Goal: Find contact information: Find contact information

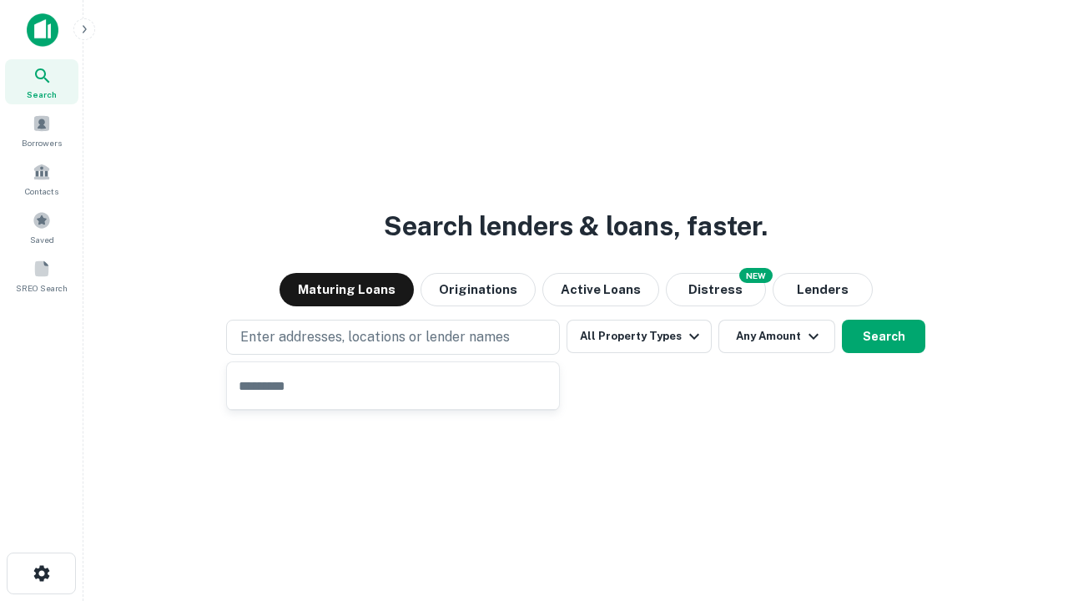
type input "**********"
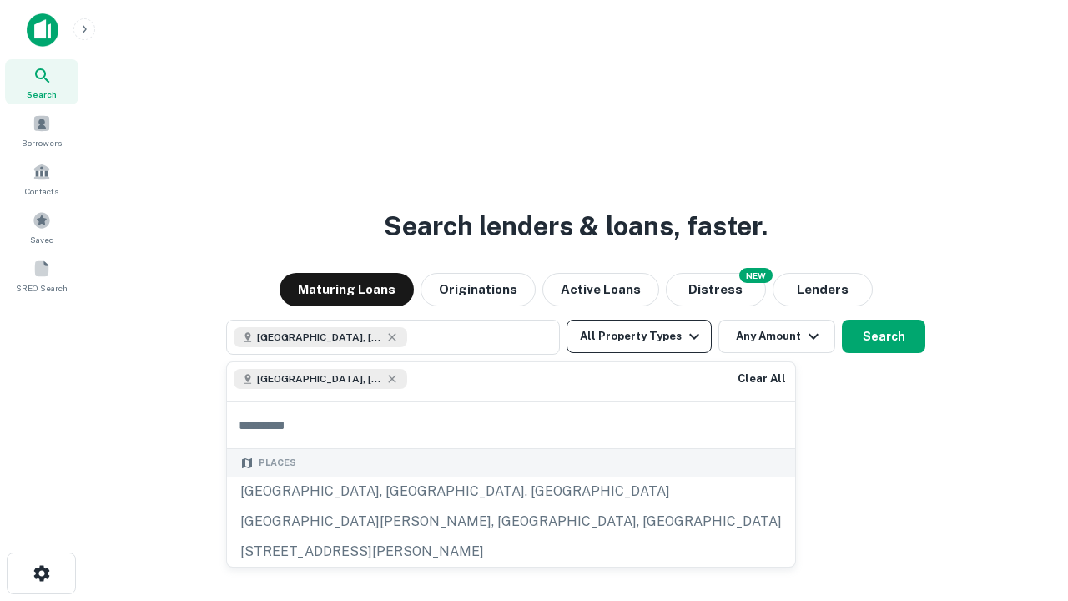
click at [639, 336] on button "All Property Types" at bounding box center [638, 335] width 145 height 33
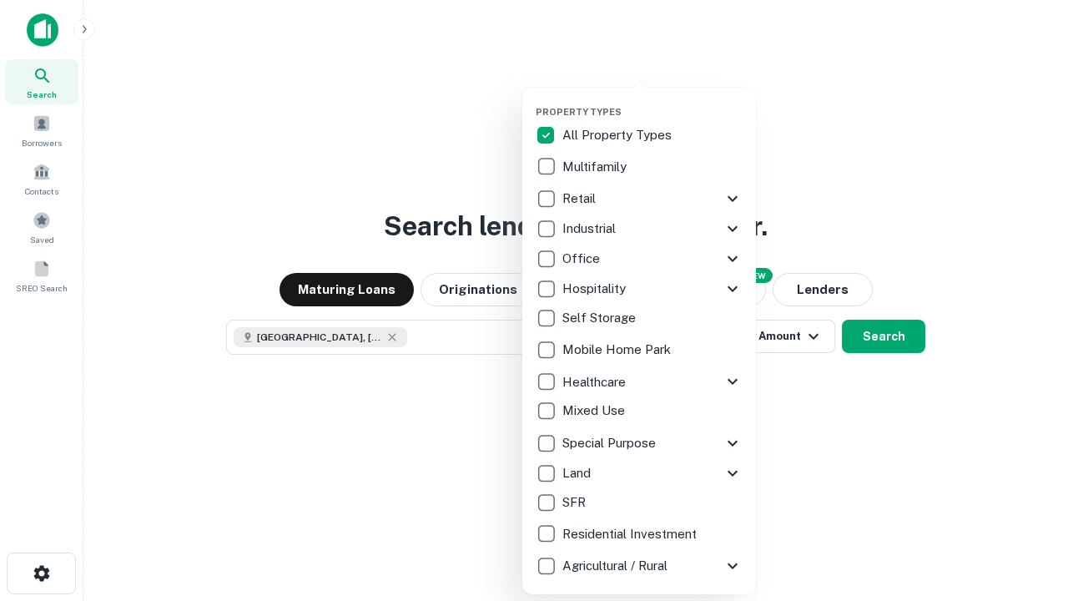
click at [652, 101] on button "button" at bounding box center [653, 101] width 234 height 1
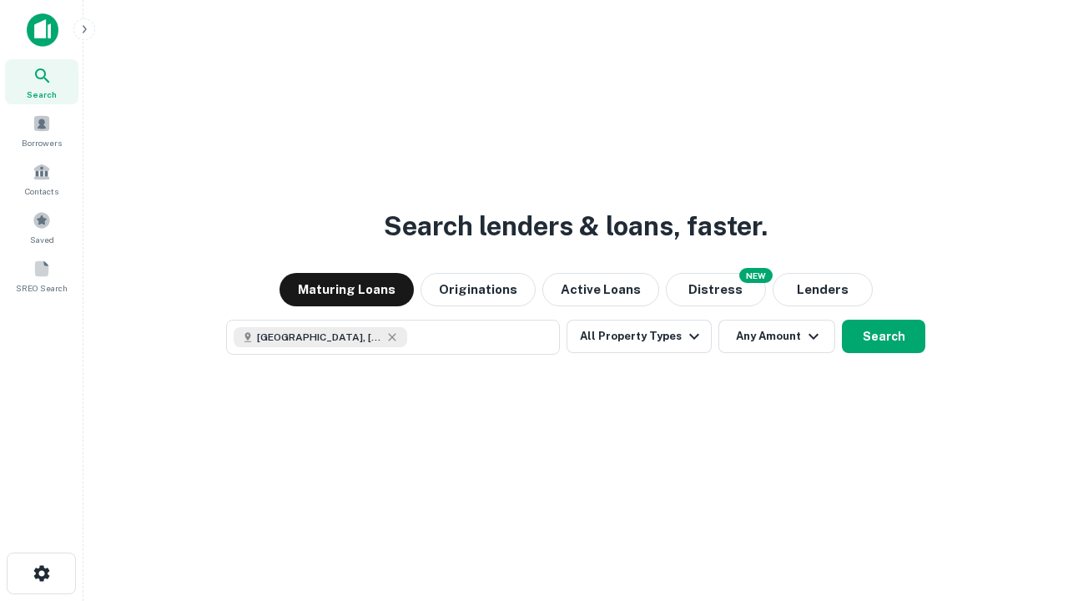
scroll to position [27, 0]
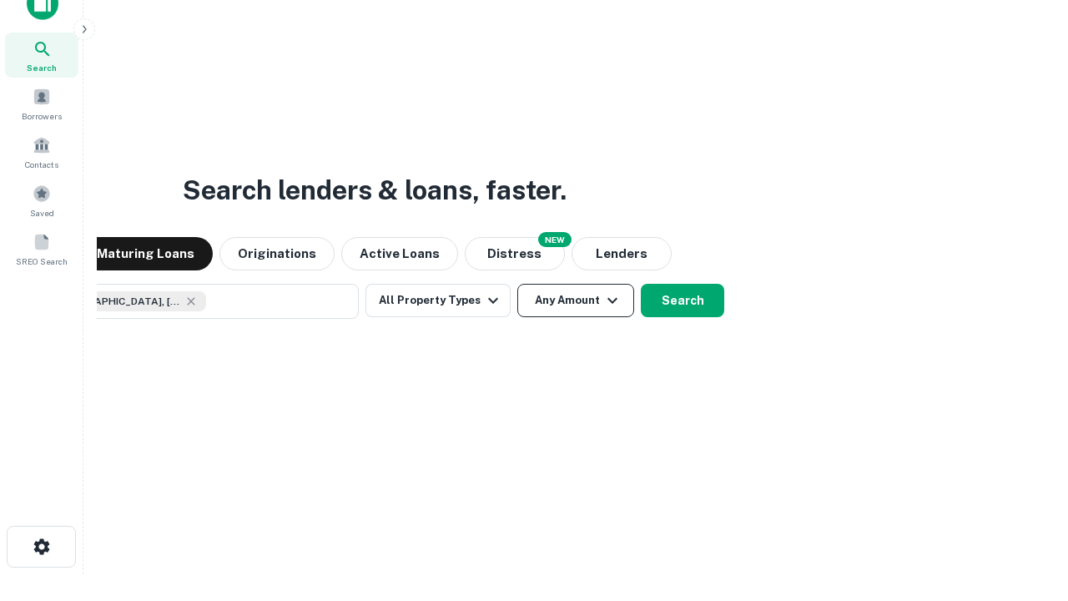
click at [517, 284] on button "Any Amount" at bounding box center [575, 300] width 117 height 33
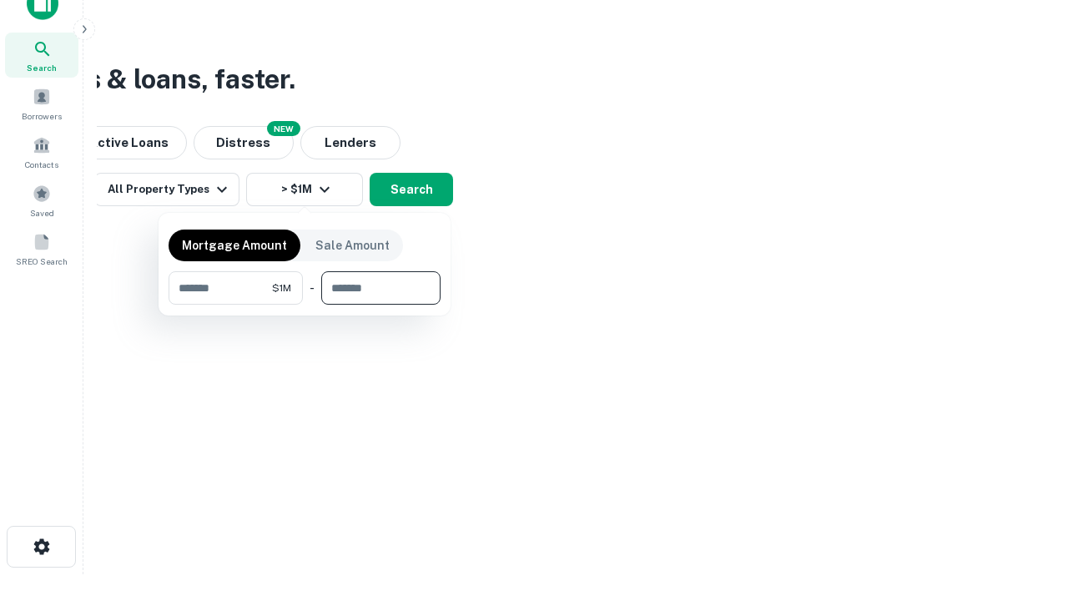
type input "*******"
click at [304, 304] on button "button" at bounding box center [304, 304] width 272 height 1
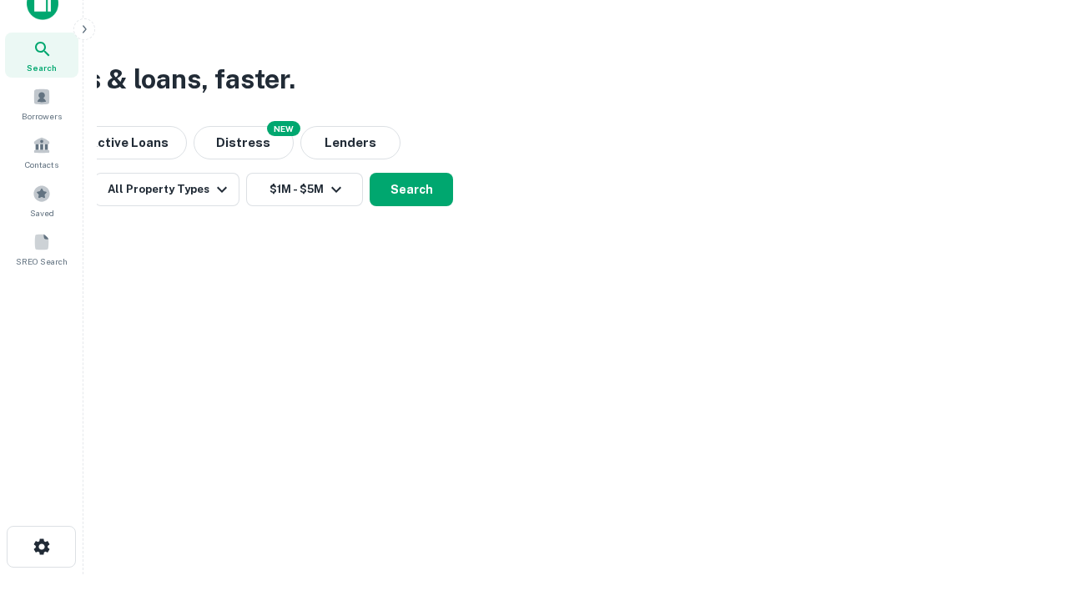
scroll to position [27, 0]
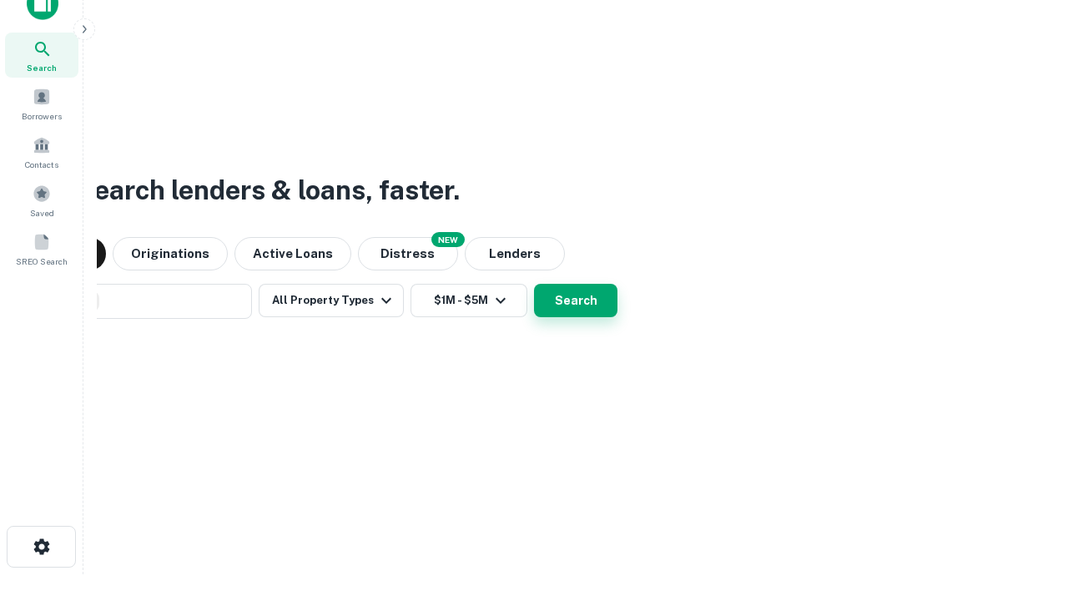
click at [534, 284] on button "Search" at bounding box center [575, 300] width 83 height 33
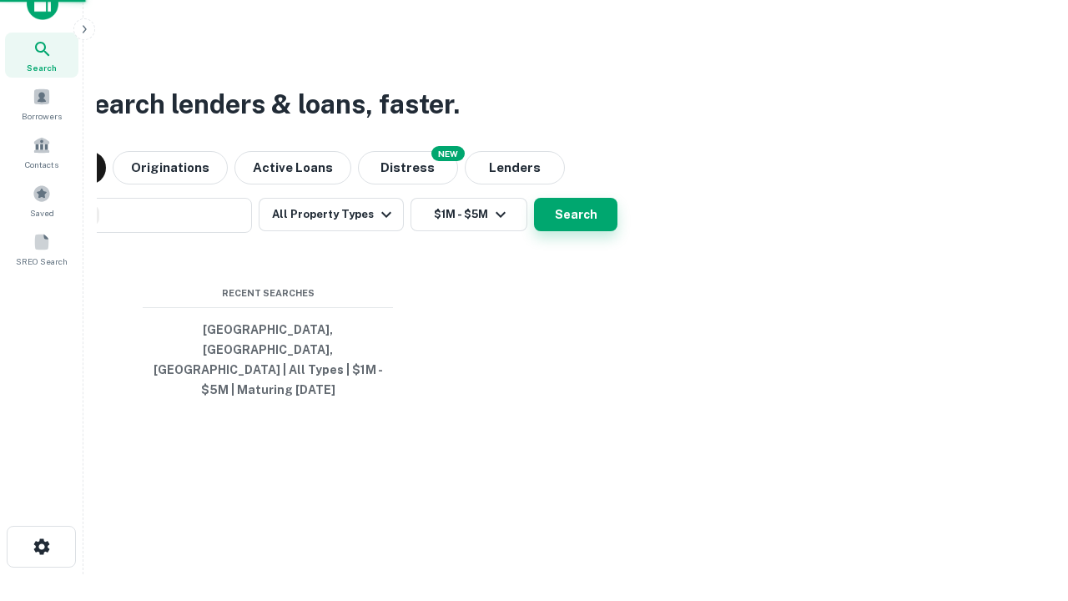
scroll to position [54, 472]
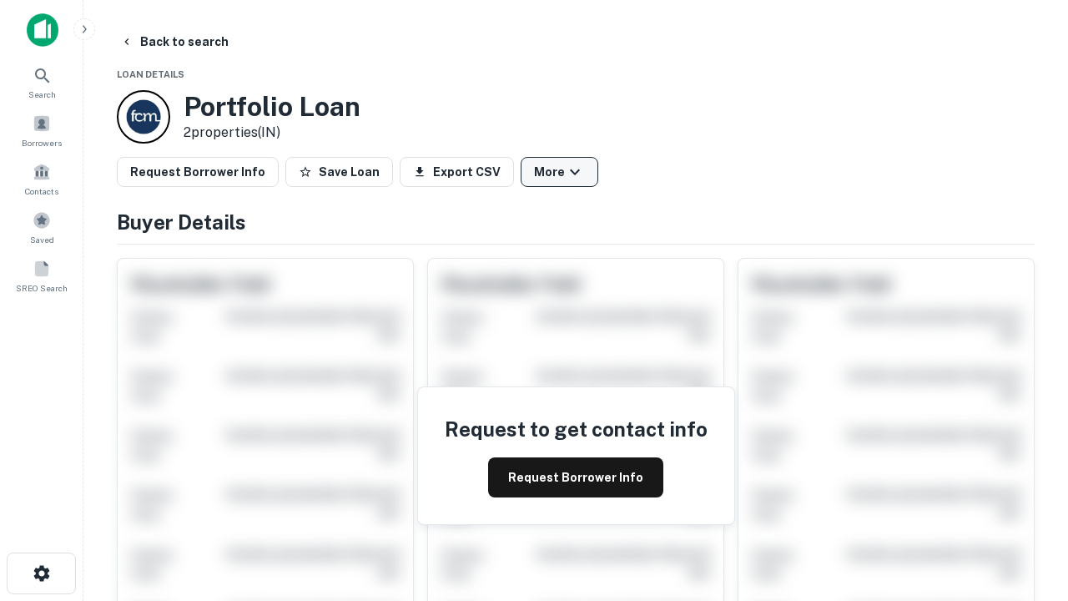
click at [559, 172] on button "More" at bounding box center [560, 172] width 78 height 30
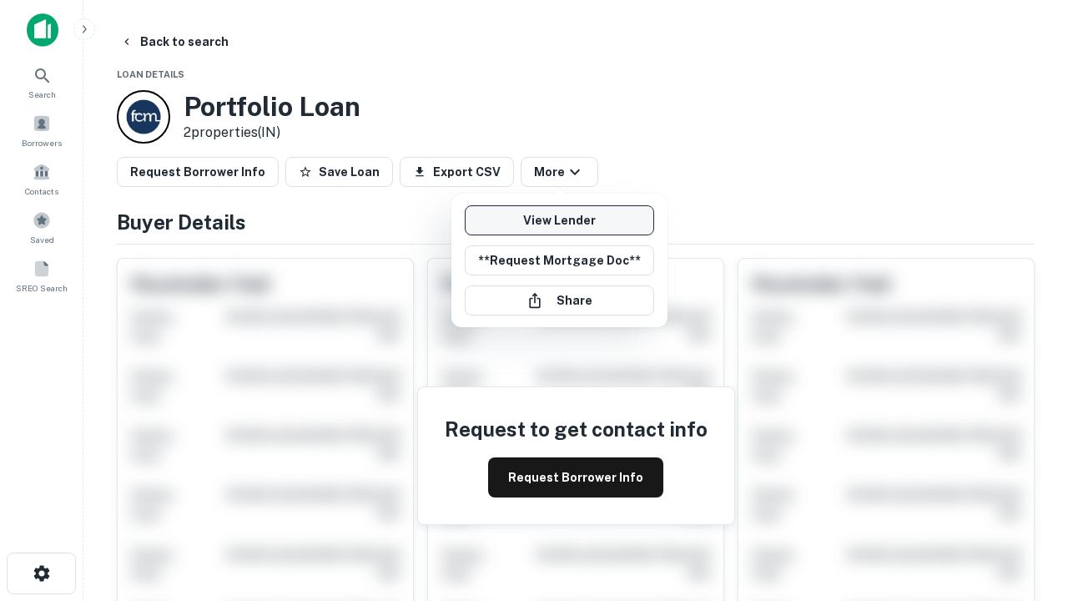
click at [559, 220] on link "View Lender" at bounding box center [559, 220] width 189 height 30
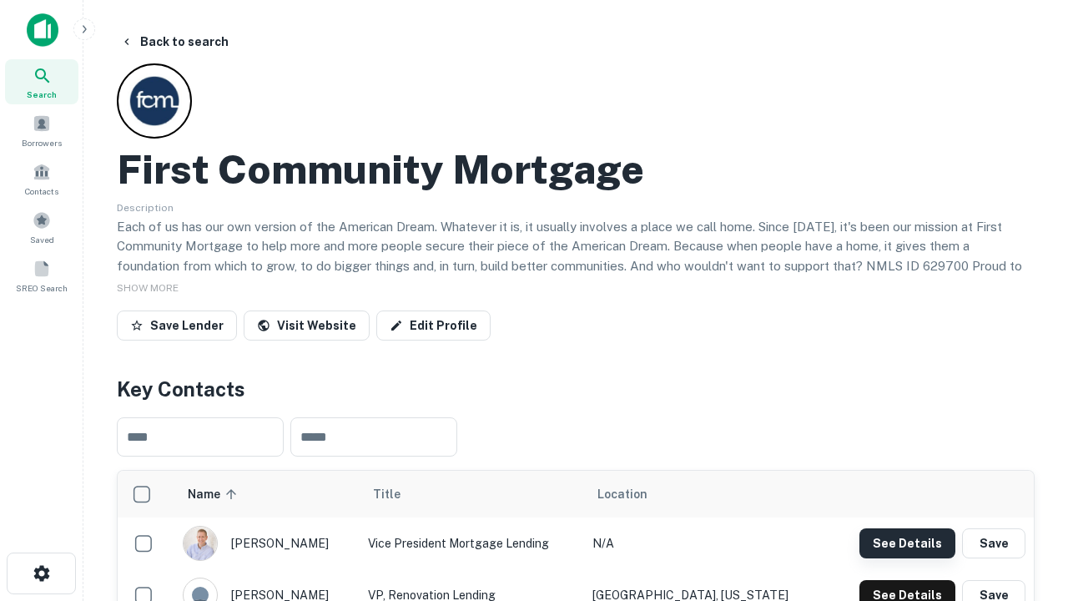
click at [907, 542] on button "See Details" at bounding box center [907, 543] width 96 height 30
click at [41, 573] on icon "button" at bounding box center [42, 573] width 20 height 20
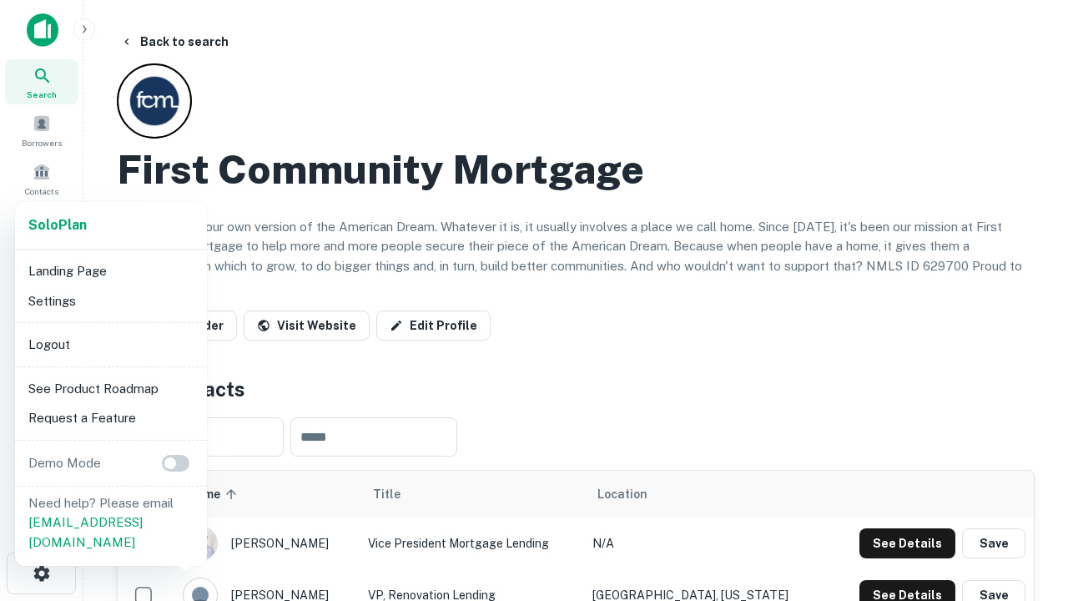
click at [110, 344] on li "Logout" at bounding box center [111, 344] width 179 height 30
